Goal: Task Accomplishment & Management: Use online tool/utility

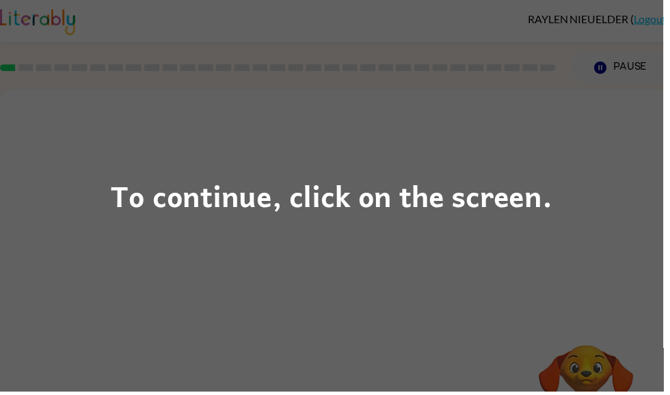
click at [557, 179] on div "To continue, click on the screen." at bounding box center [335, 197] width 446 height 47
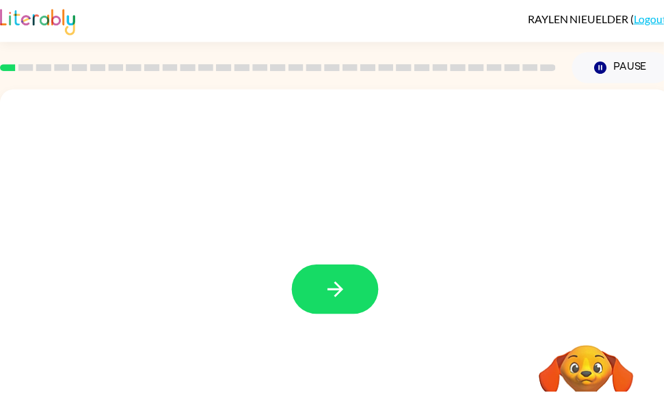
click at [636, 193] on div at bounding box center [338, 285] width 677 height 391
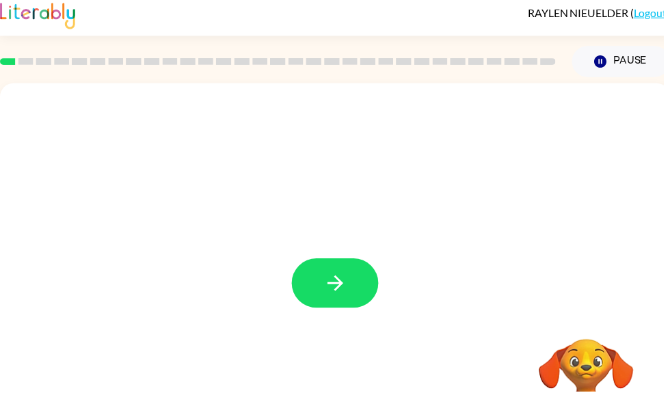
scroll to position [6, 0]
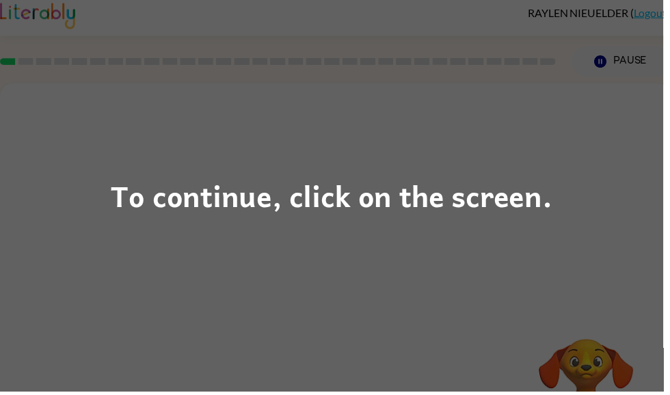
click at [410, 280] on div "To continue, click on the screen." at bounding box center [335, 197] width 670 height 395
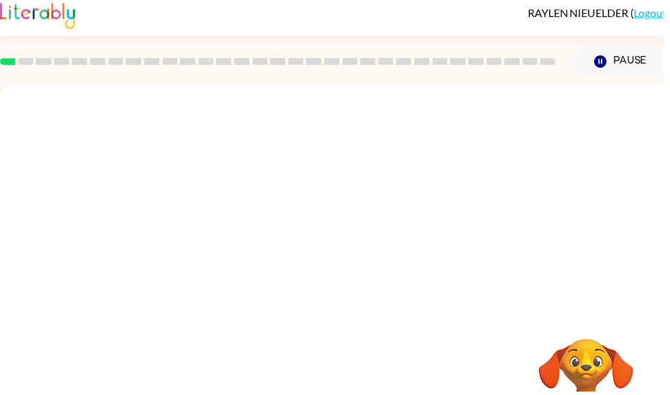
click at [499, 239] on div "Your browser must support playing .mp4 files to use Literably. Please try using…" at bounding box center [338, 279] width 677 height 391
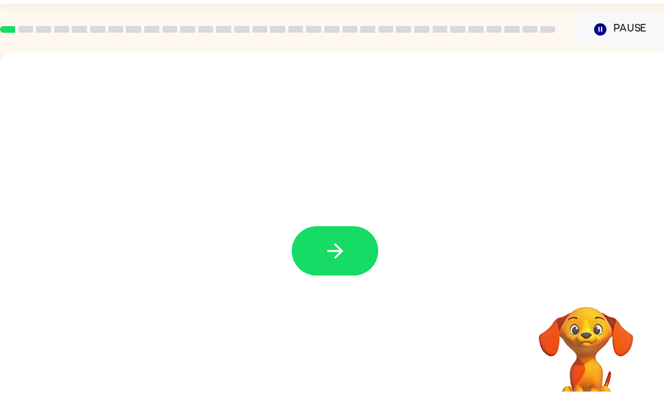
scroll to position [39, 0]
click at [327, 259] on icon "button" at bounding box center [339, 254] width 24 height 24
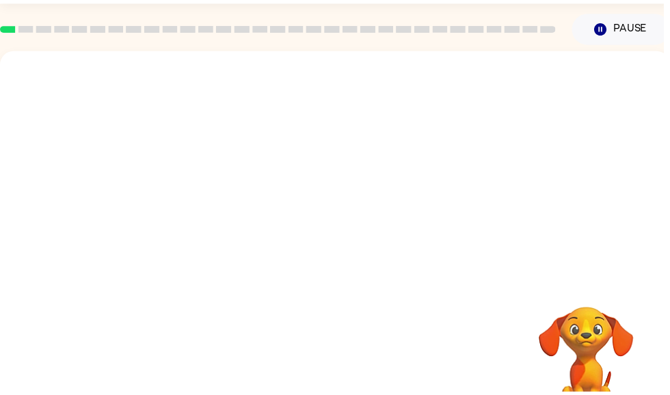
click at [350, 253] on div at bounding box center [338, 246] width 677 height 391
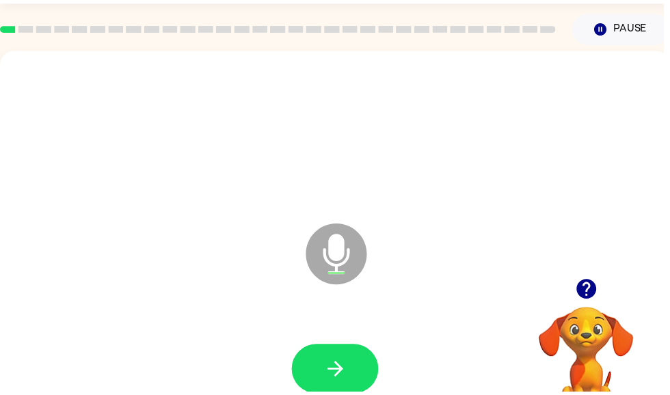
click at [361, 374] on button "button" at bounding box center [339, 373] width 88 height 50
click at [339, 365] on icon "button" at bounding box center [339, 373] width 24 height 24
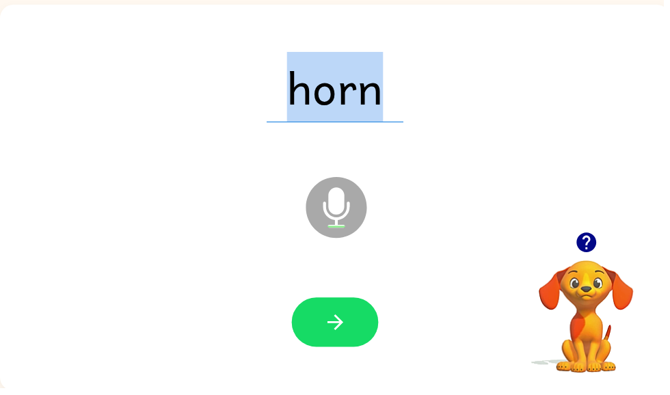
scroll to position [82, 0]
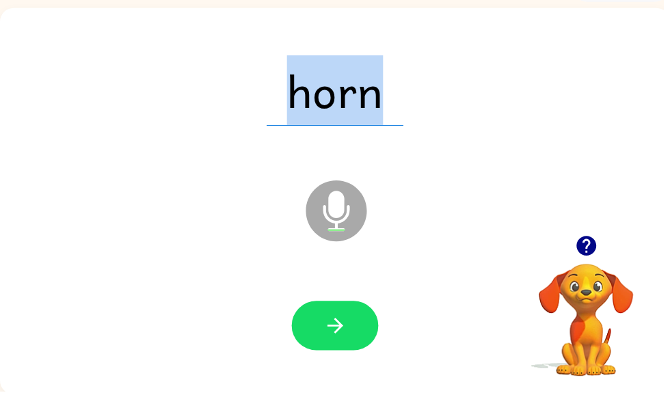
click at [647, 288] on video "Your browser must support playing .mp4 files to use Literably. Please try using…" at bounding box center [592, 314] width 137 height 137
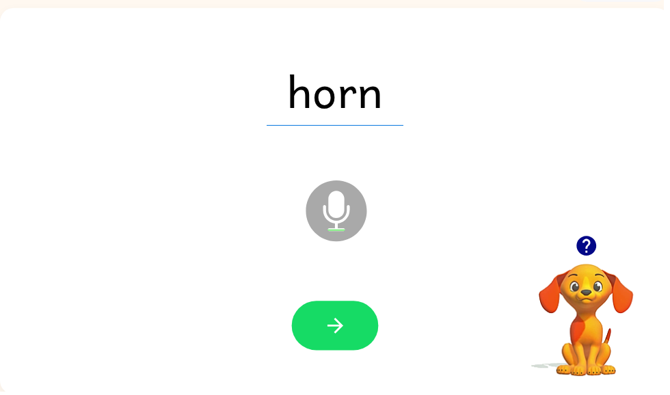
click at [341, 218] on icon "Microphone The Microphone is here when it is your turn to talk" at bounding box center [408, 230] width 205 height 103
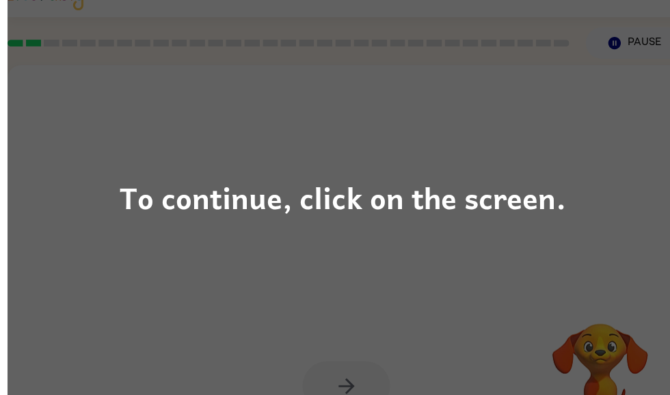
scroll to position [17, 0]
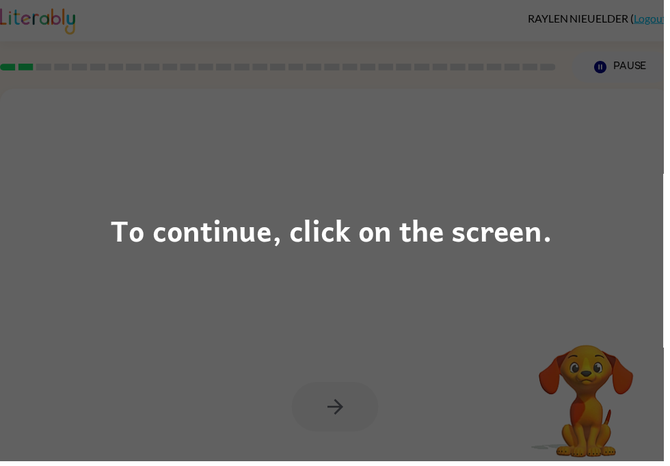
click at [594, 108] on div "To continue, click on the screen." at bounding box center [335, 233] width 670 height 466
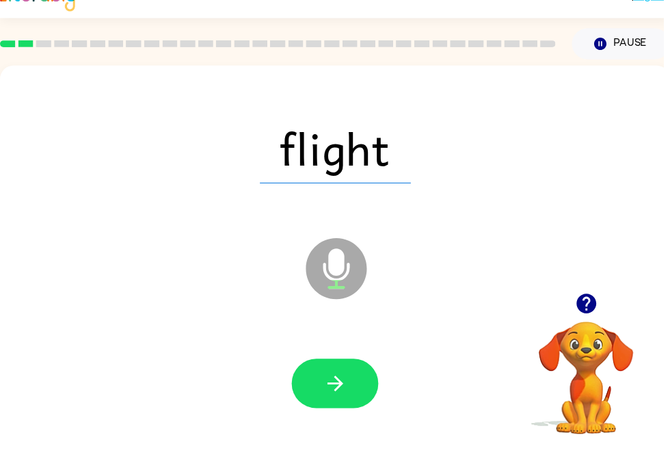
click at [355, 387] on button "button" at bounding box center [339, 412] width 88 height 50
click at [367, 387] on button "button" at bounding box center [339, 412] width 88 height 50
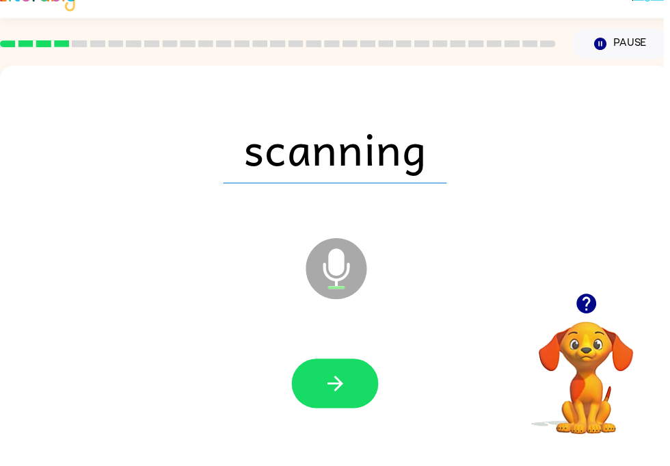
click at [359, 387] on button "button" at bounding box center [339, 412] width 88 height 50
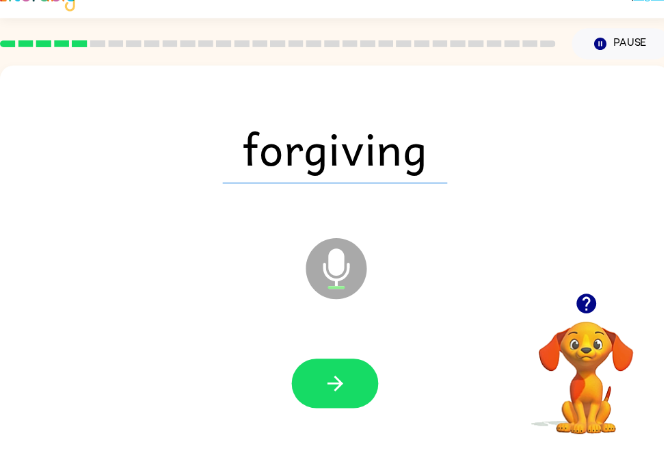
click at [355, 387] on button "button" at bounding box center [339, 412] width 88 height 50
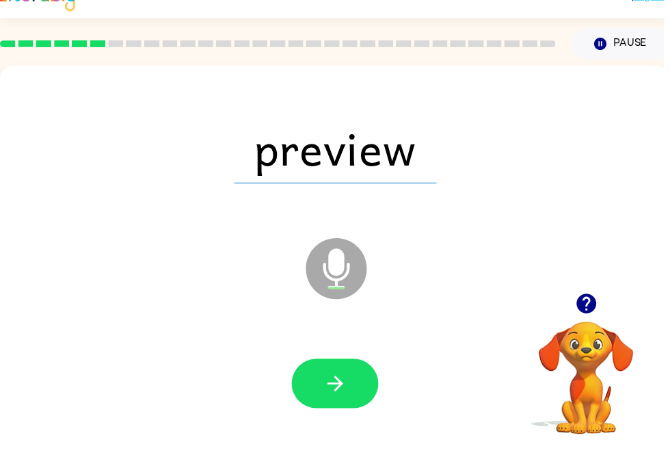
click at [370, 387] on button "button" at bounding box center [339, 412] width 88 height 50
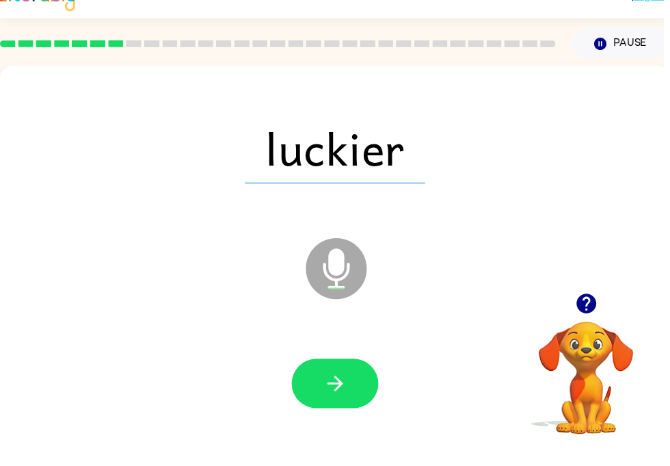
click at [352, 387] on button "button" at bounding box center [339, 412] width 88 height 50
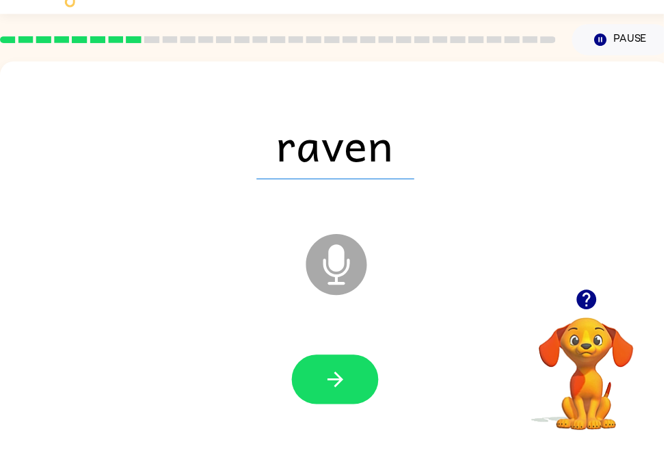
click at [323, 387] on button "button" at bounding box center [339, 412] width 88 height 50
click at [365, 387] on button "button" at bounding box center [339, 412] width 88 height 50
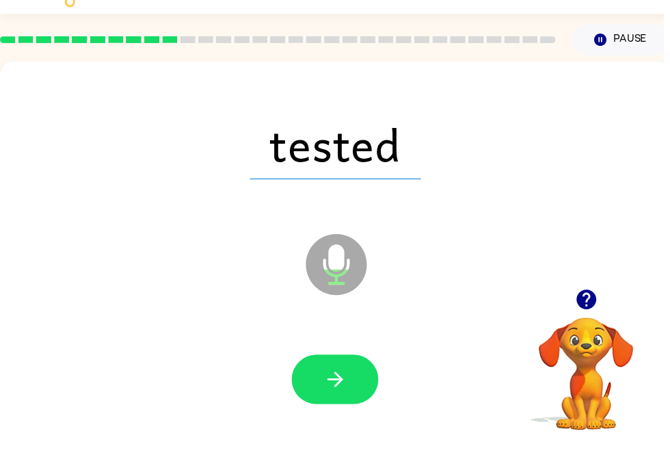
click at [349, 400] on icon "button" at bounding box center [339, 412] width 24 height 24
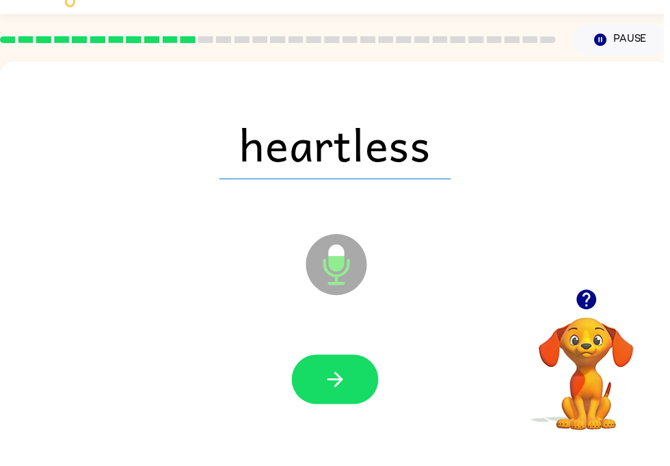
click at [369, 387] on button "button" at bounding box center [339, 412] width 88 height 50
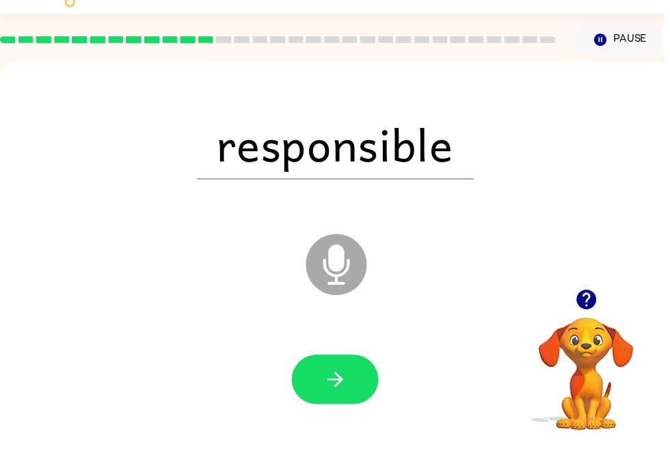
click at [372, 387] on button "button" at bounding box center [339, 412] width 88 height 50
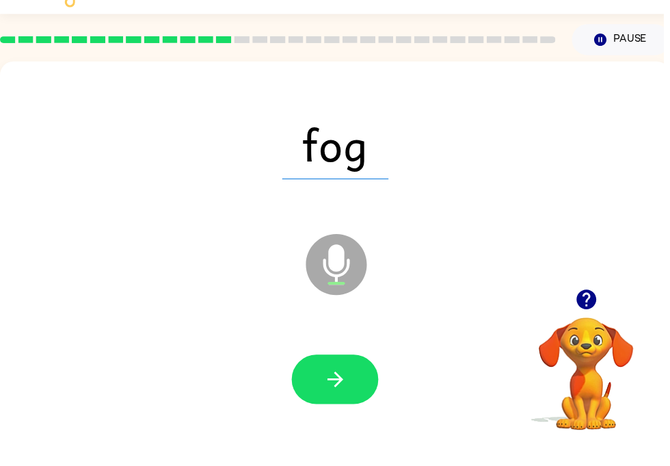
click at [371, 387] on button "button" at bounding box center [339, 412] width 88 height 50
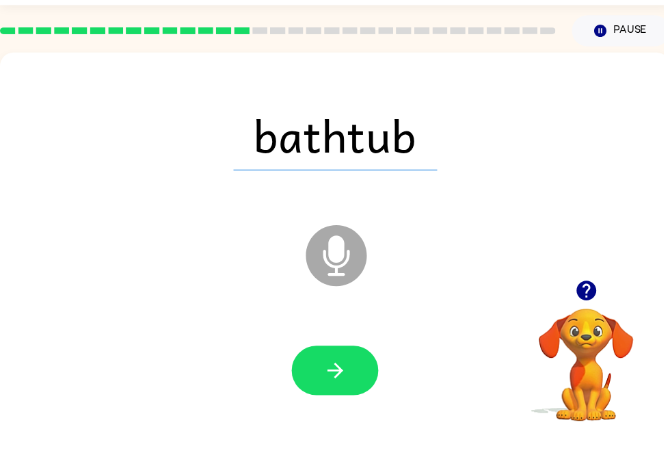
click at [610, 90] on div "bathtub Microphone The Microphone is here when it is your turn to talk" at bounding box center [338, 285] width 677 height 391
click at [365, 387] on button "button" at bounding box center [339, 412] width 88 height 50
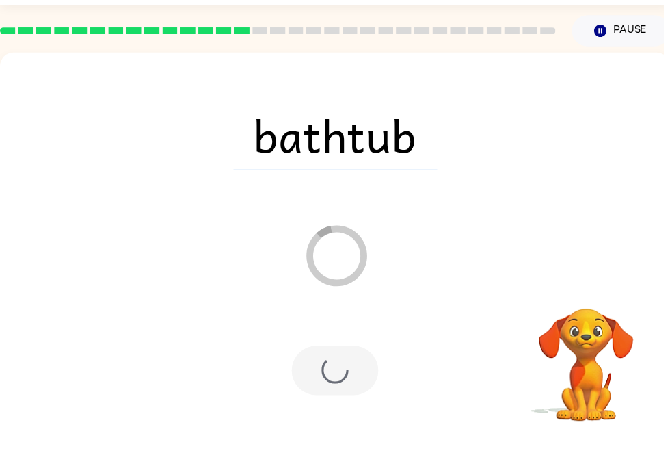
click at [367, 387] on div at bounding box center [339, 412] width 88 height 50
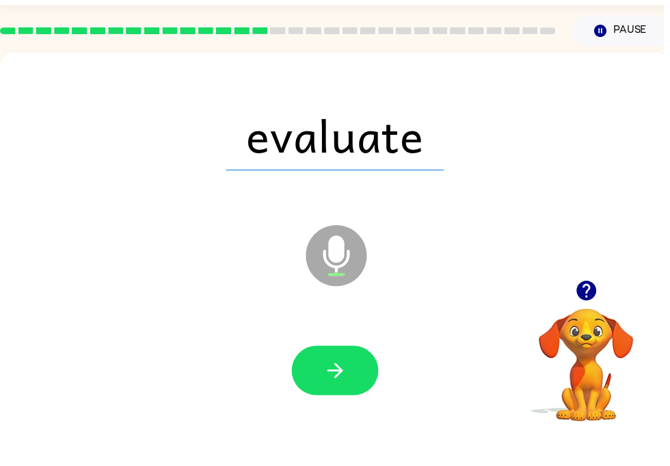
click at [0, 315] on div "evaluate Microphone The Microphone is here when it is your turn to talk" at bounding box center [338, 285] width 677 height 391
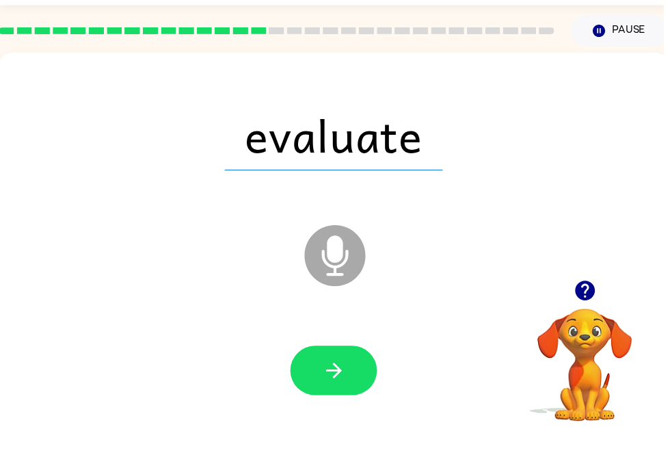
click at [390, 153] on span "evaluate" at bounding box center [337, 173] width 220 height 71
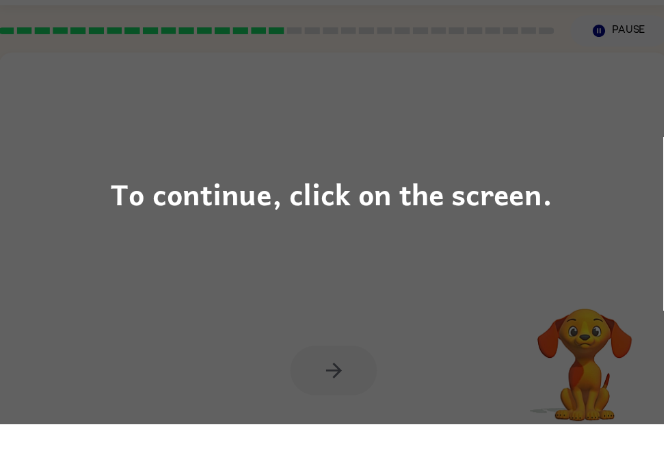
click at [405, 118] on div "To continue, click on the screen." at bounding box center [335, 233] width 670 height 466
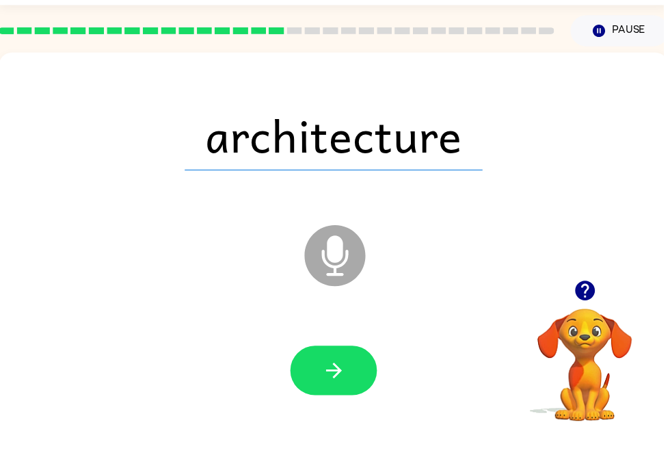
click at [454, 154] on span "architecture" at bounding box center [337, 173] width 301 height 71
click at [328, 400] on icon "button" at bounding box center [338, 412] width 24 height 24
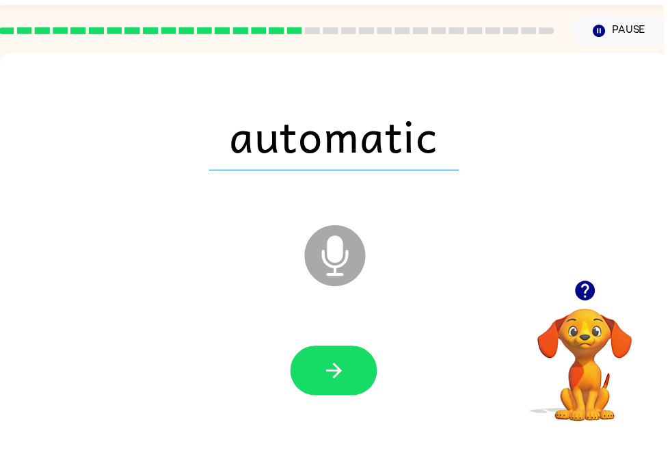
click at [359, 387] on button "button" at bounding box center [338, 412] width 88 height 50
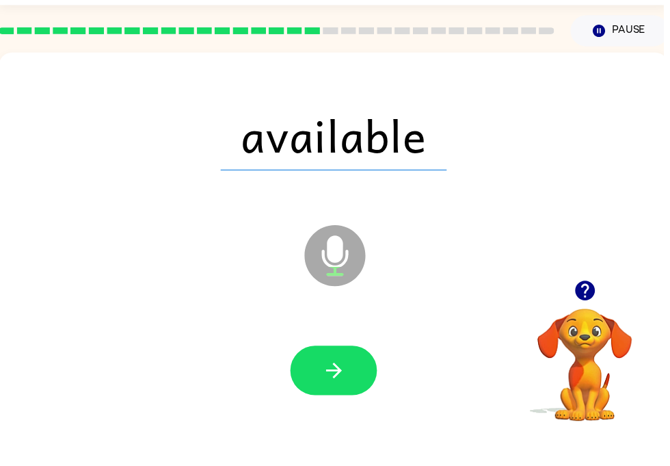
click at [330, 400] on icon "button" at bounding box center [338, 412] width 24 height 24
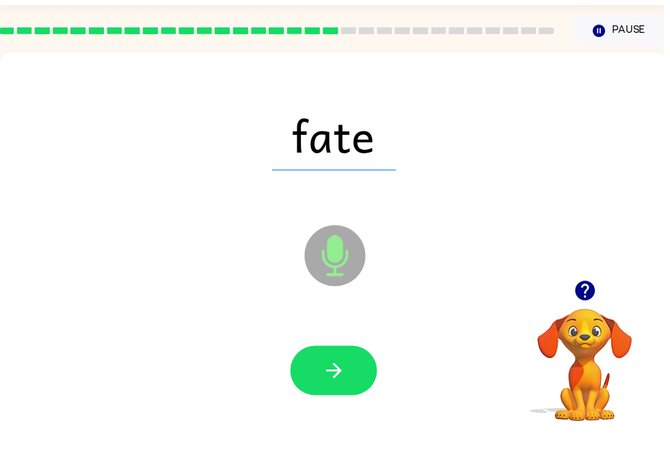
click at [377, 387] on div at bounding box center [338, 412] width 88 height 50
click at [376, 387] on button "button" at bounding box center [338, 412] width 88 height 50
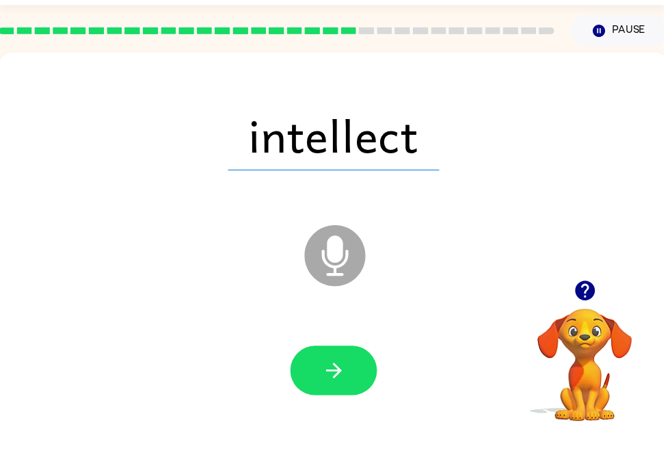
click at [321, 387] on button "button" at bounding box center [338, 412] width 88 height 50
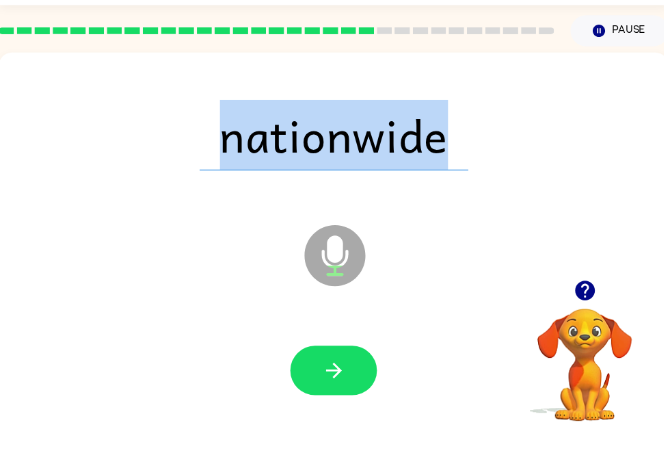
click at [371, 387] on button "button" at bounding box center [338, 412] width 88 height 50
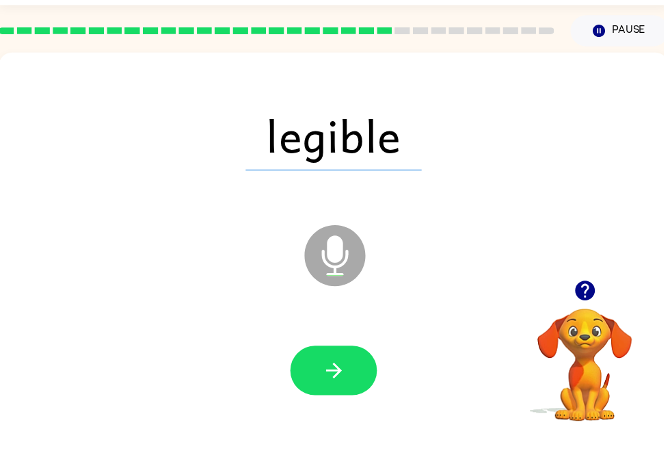
click at [367, 387] on button "button" at bounding box center [338, 412] width 88 height 50
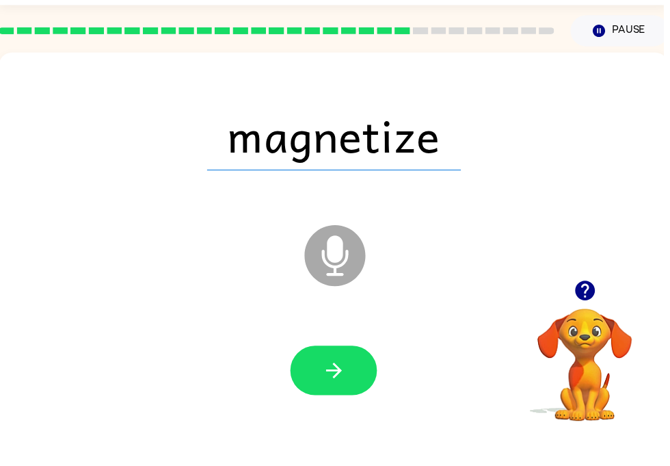
click at [363, 387] on button "button" at bounding box center [338, 412] width 88 height 50
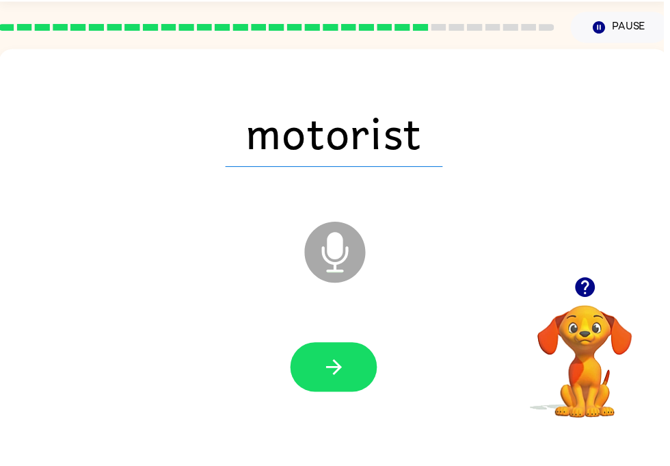
click at [365, 387] on button "button" at bounding box center [338, 412] width 88 height 50
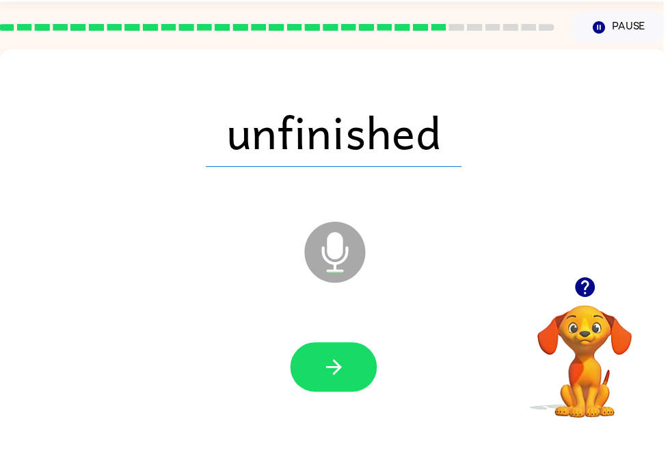
click at [370, 387] on button "button" at bounding box center [338, 412] width 88 height 50
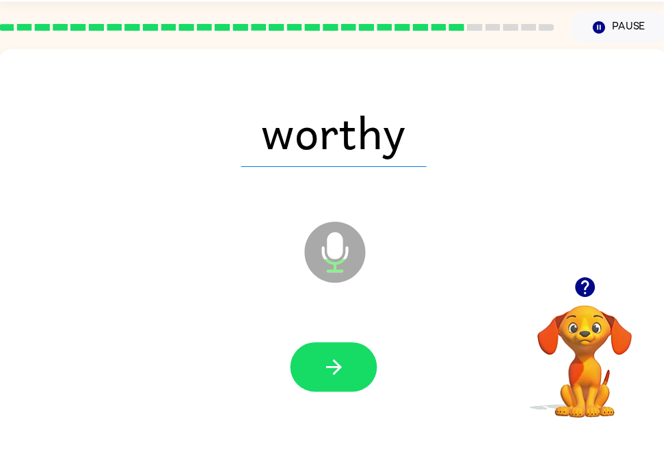
scroll to position [0, 5]
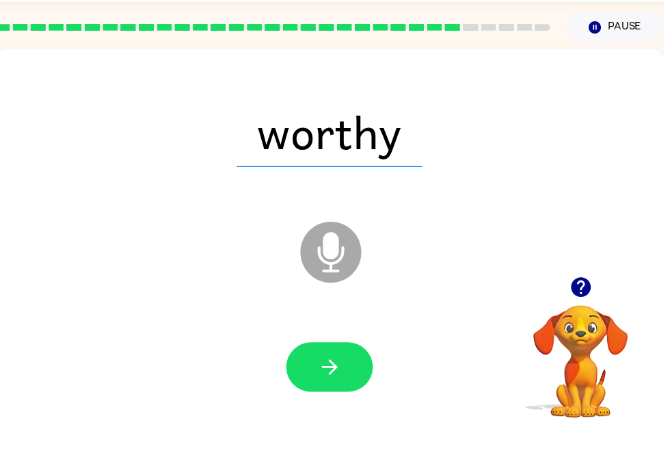
click at [335, 387] on button "button" at bounding box center [333, 412] width 88 height 50
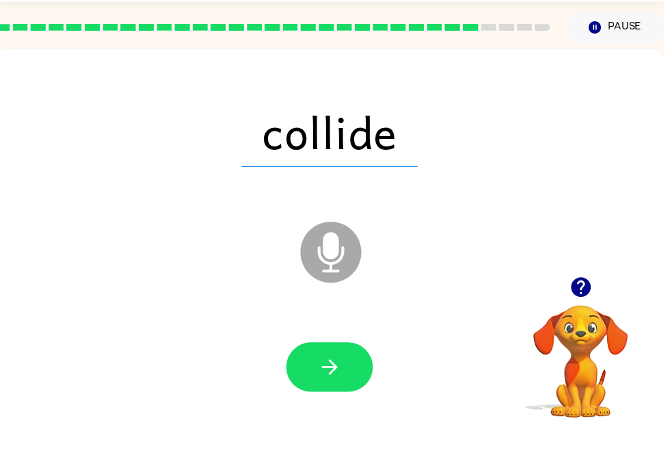
click at [337, 404] on icon "button" at bounding box center [333, 412] width 16 height 16
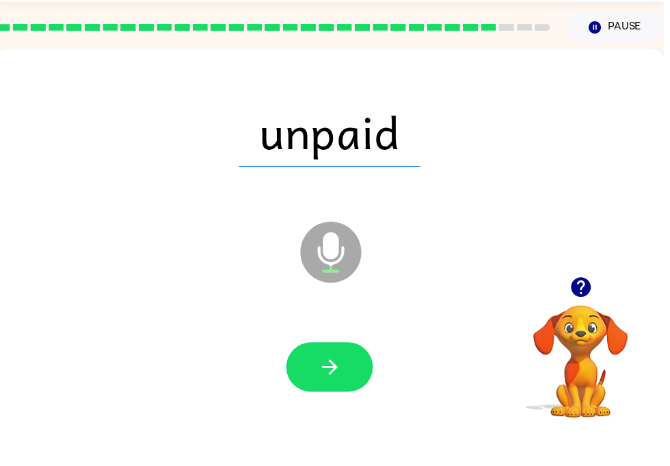
click at [374, 387] on button "button" at bounding box center [333, 412] width 88 height 50
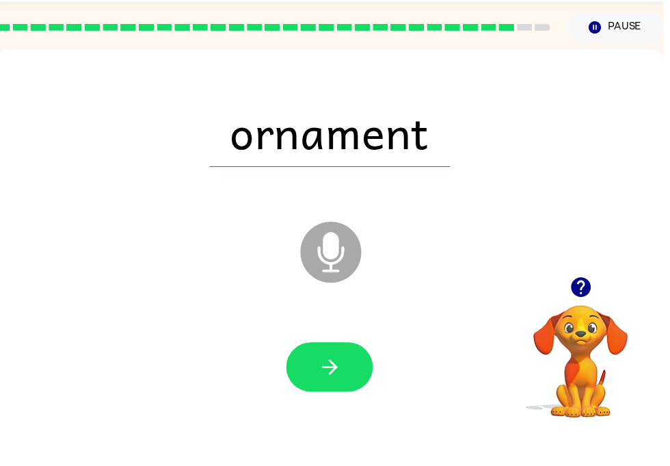
click at [351, 387] on button "button" at bounding box center [333, 412] width 88 height 50
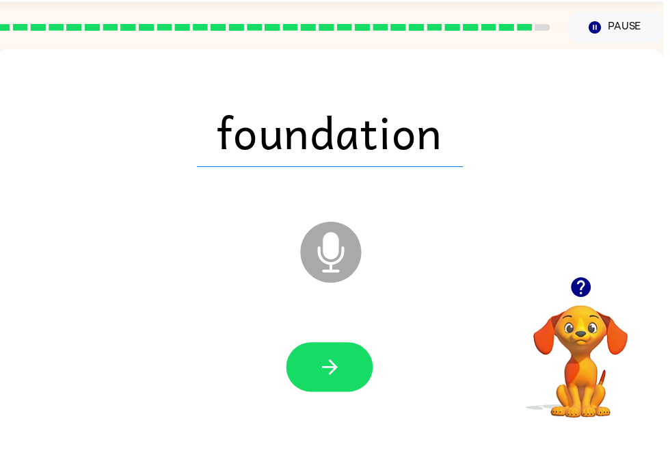
click at [355, 387] on button "button" at bounding box center [333, 412] width 88 height 50
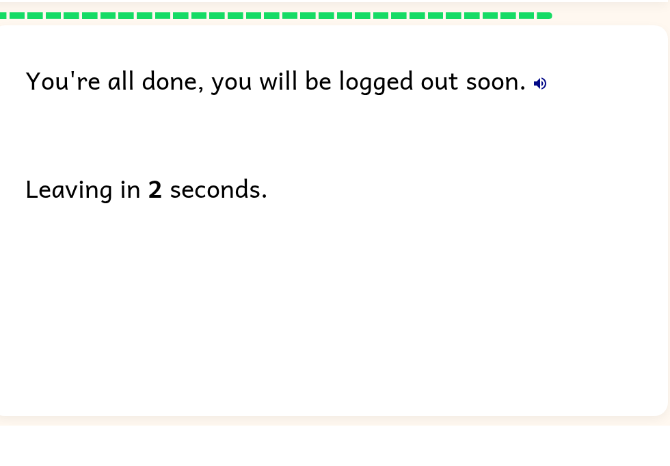
scroll to position [0, 3]
